Goal: Use online tool/utility: Utilize a website feature to perform a specific function

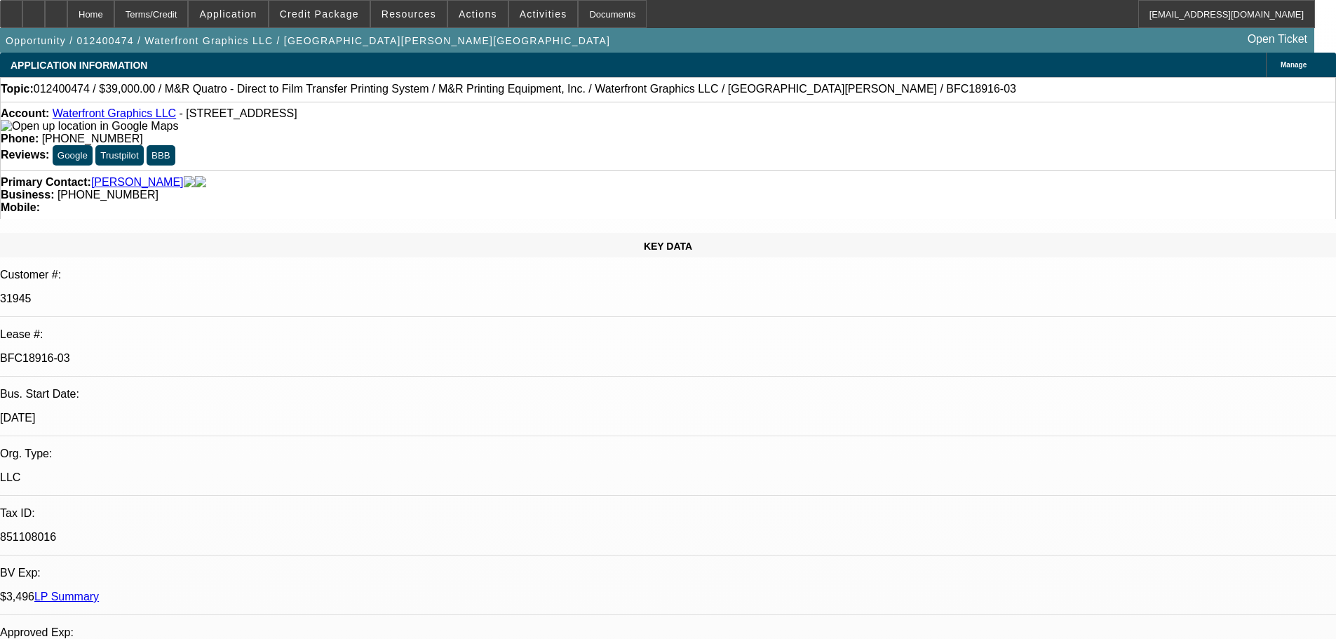
select select "0"
select select "0.1"
select select "5"
select select "0"
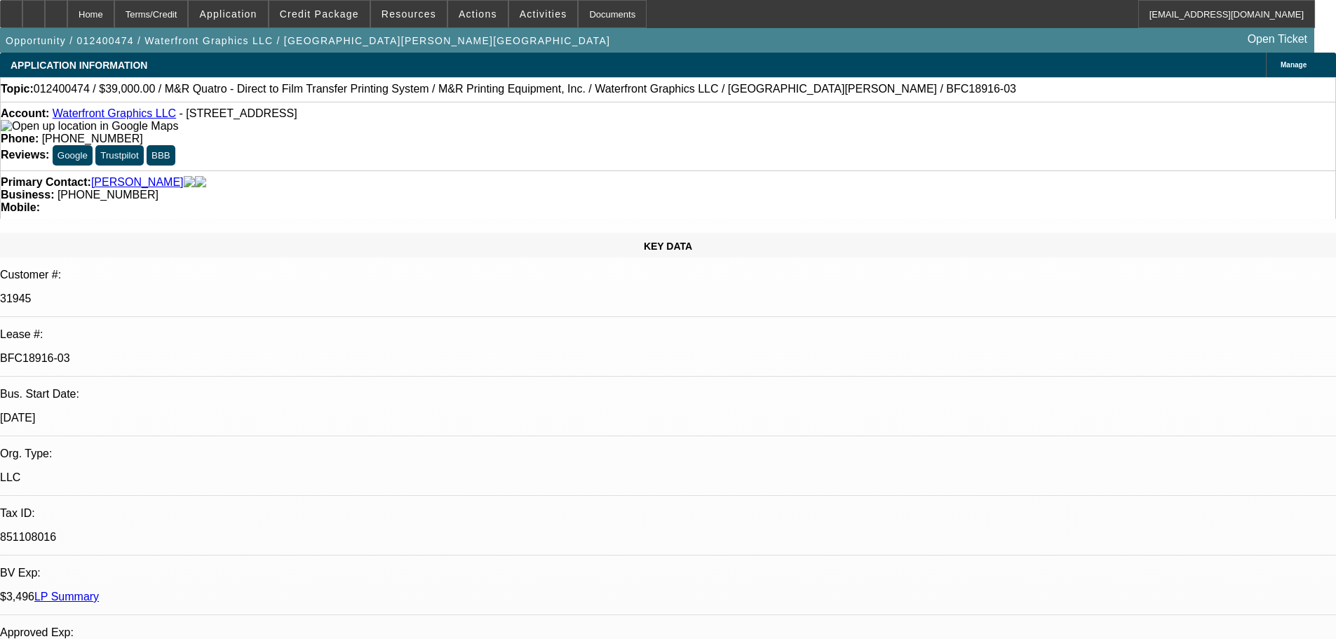
select select "0"
select select "0.1"
select select "5"
select select "0"
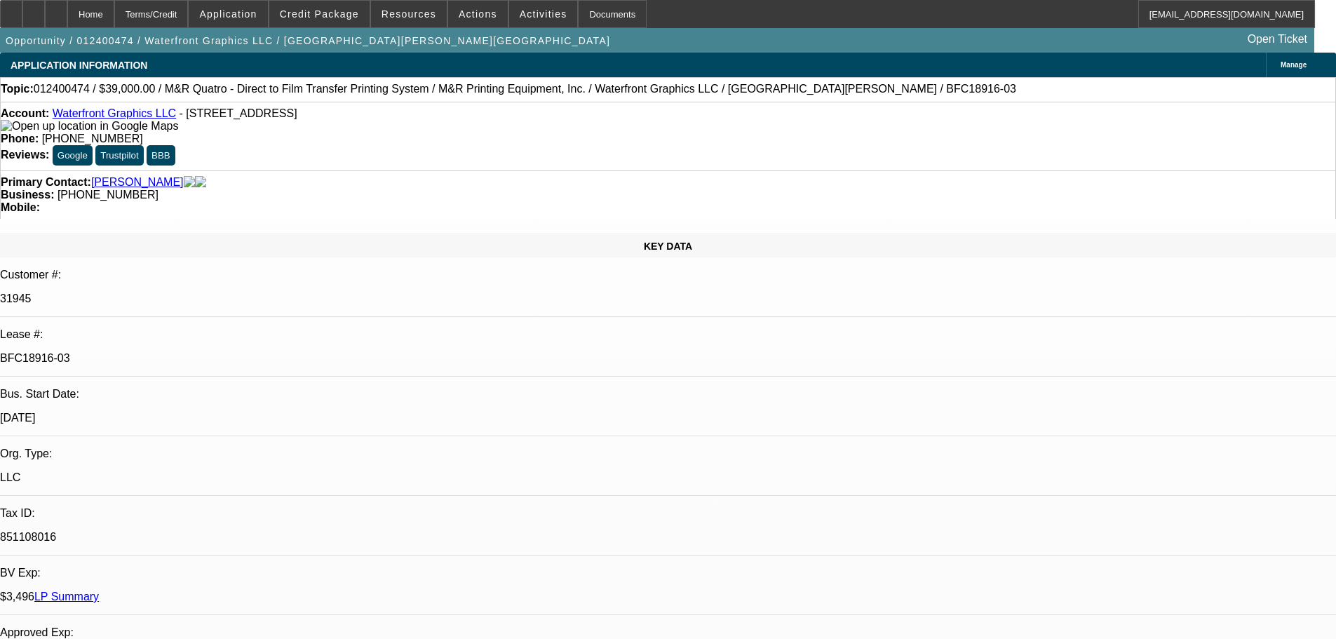
select select "0.1"
select select "5"
select select "0"
select select "0.1"
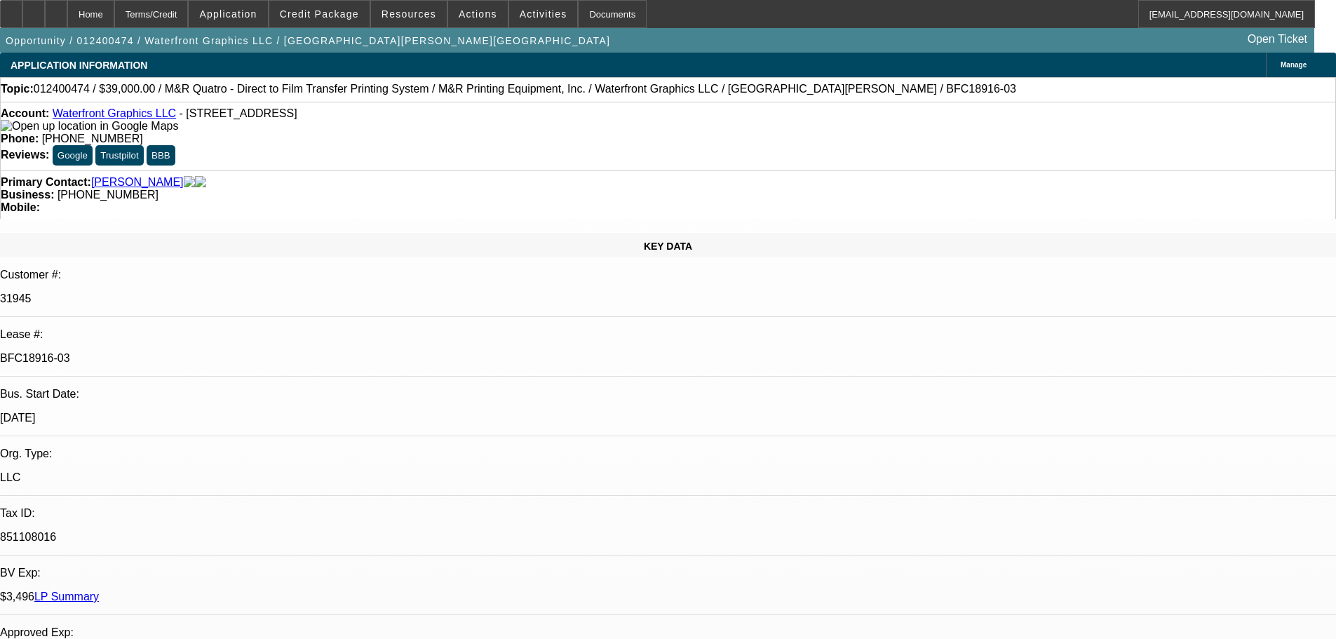
select select "4"
click at [99, 590] on link "LP Summary" at bounding box center [66, 596] width 65 height 12
